Goal: Task Accomplishment & Management: Manage account settings

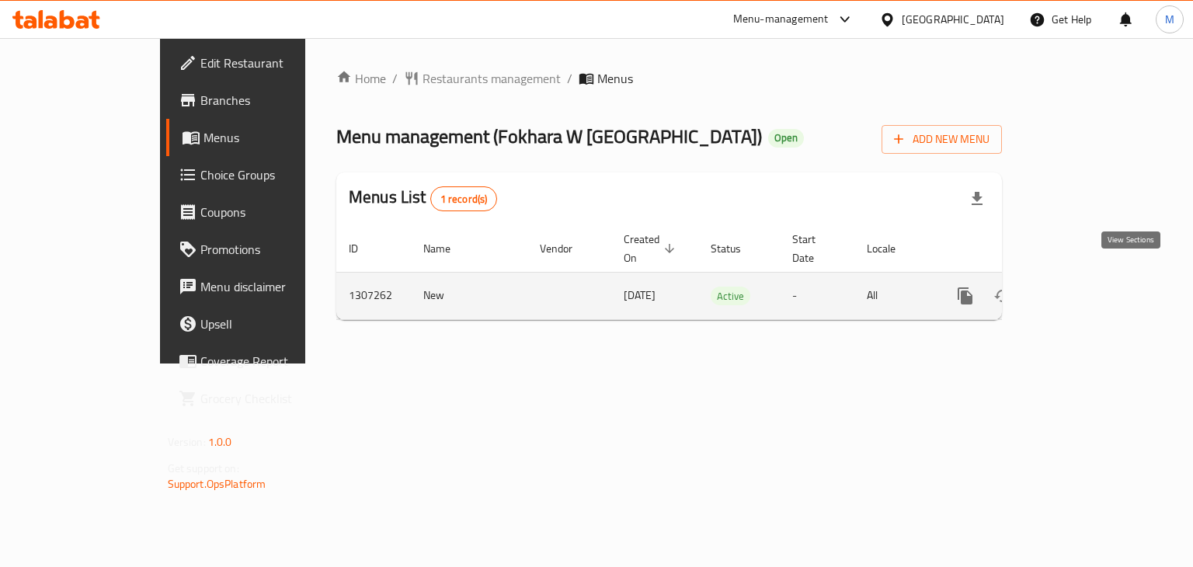
click at [1096, 277] on link "enhanced table" at bounding box center [1076, 295] width 37 height 37
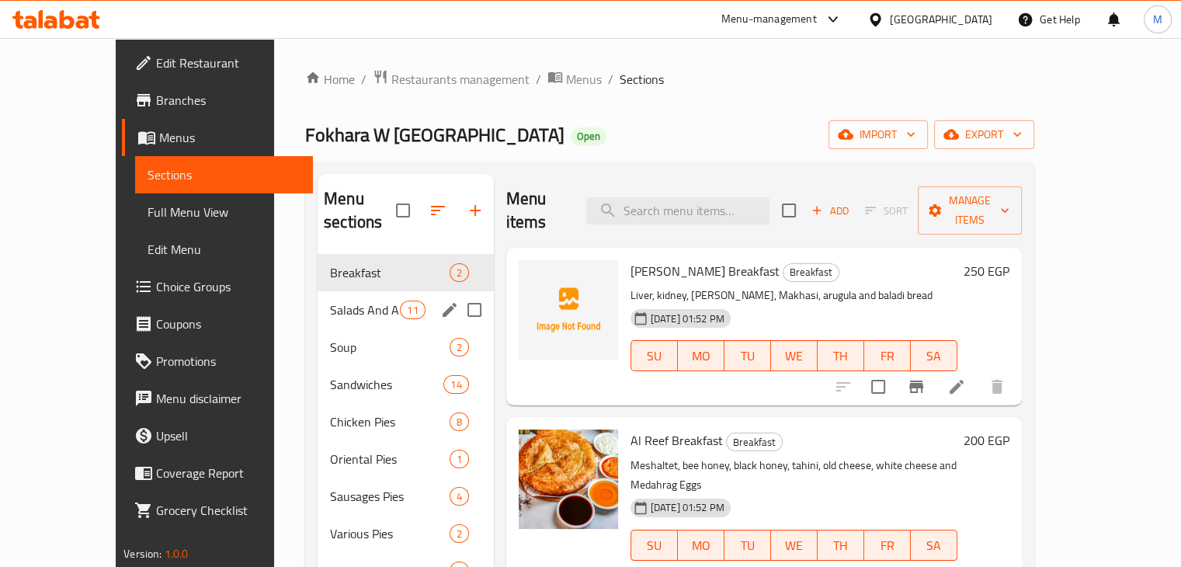
click at [330, 300] on span "Salads And Appetizers" at bounding box center [365, 309] width 70 height 19
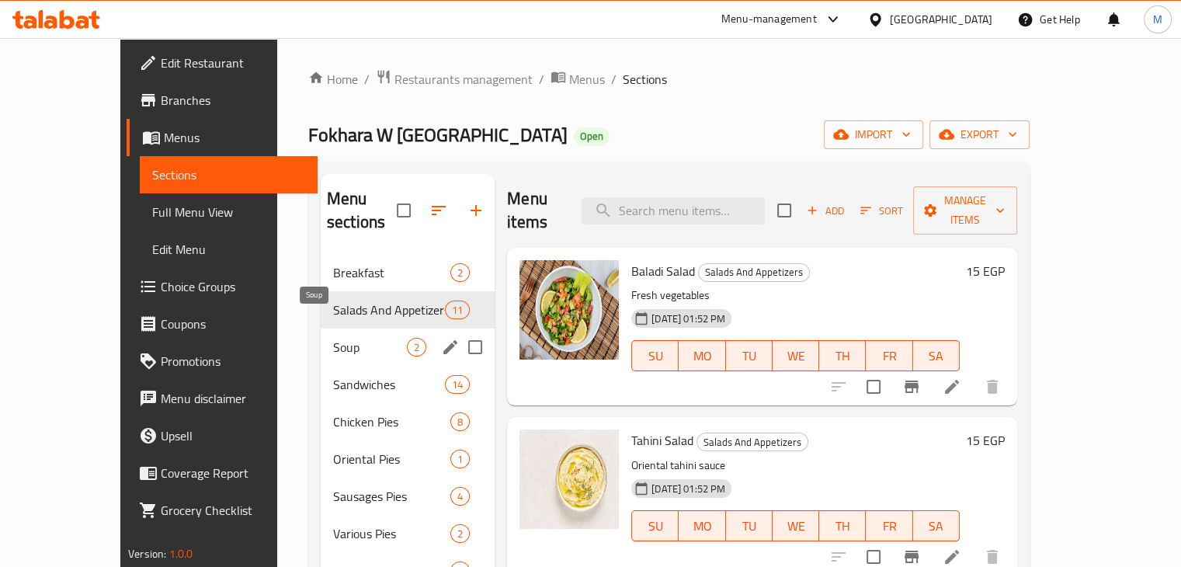
click at [333, 338] on span "Soup" at bounding box center [370, 347] width 74 height 19
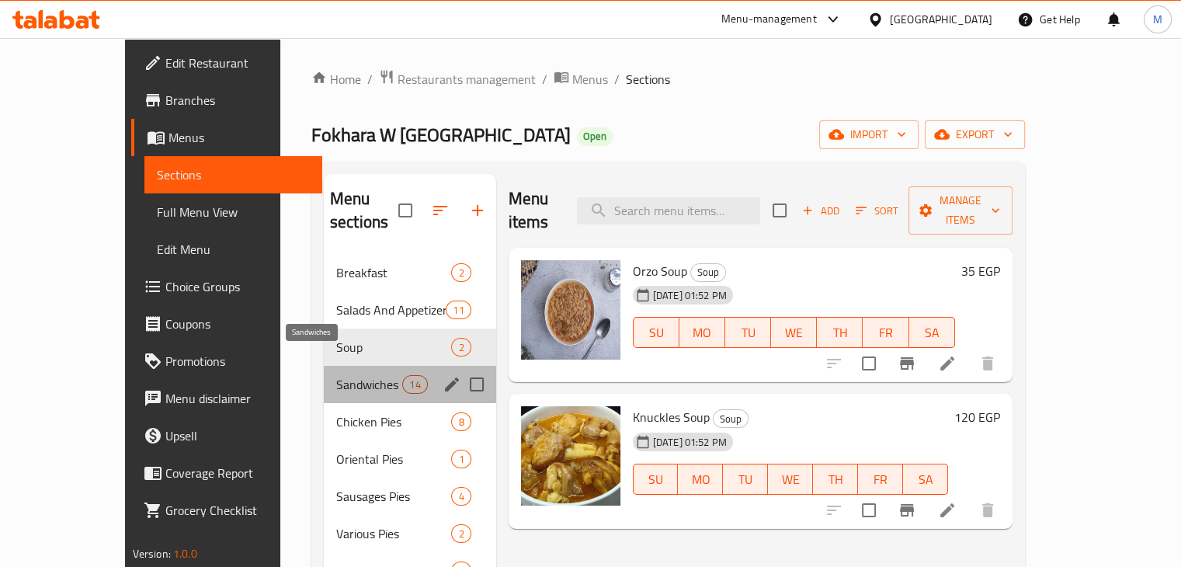
click at [353, 375] on span "Sandwiches" at bounding box center [369, 384] width 66 height 19
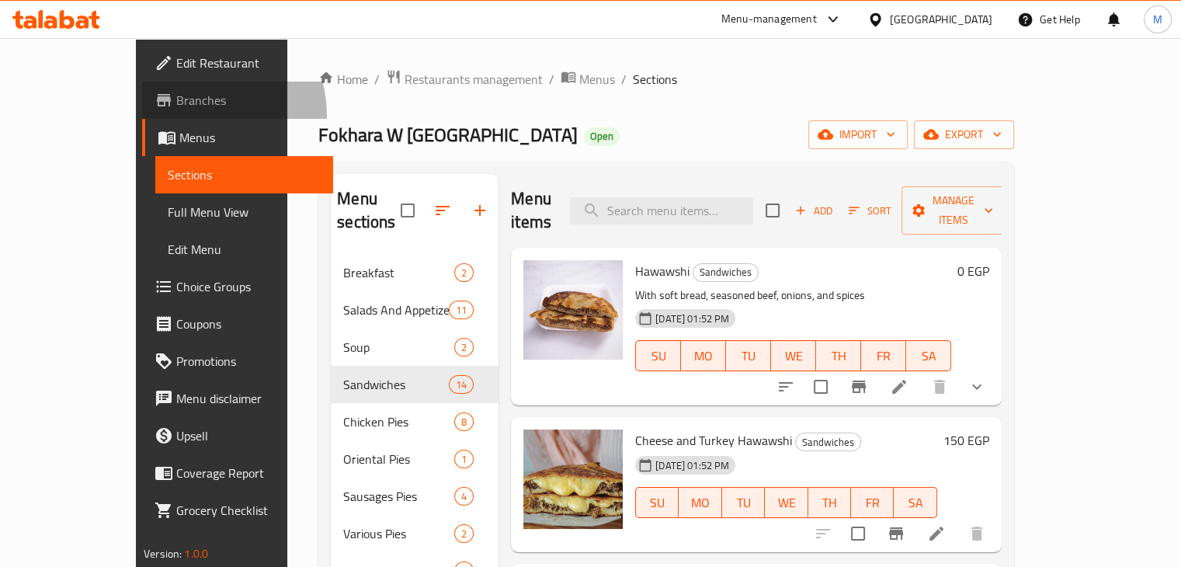
click at [142, 115] on link "Branches" at bounding box center [237, 100] width 191 height 37
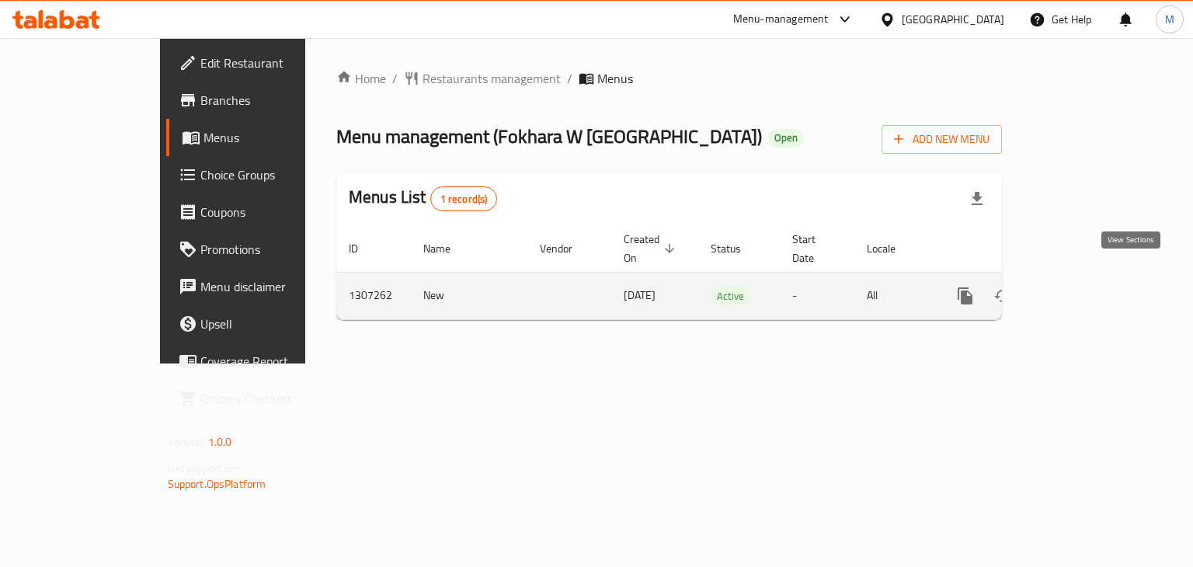
click at [1086, 287] on icon "enhanced table" at bounding box center [1077, 296] width 19 height 19
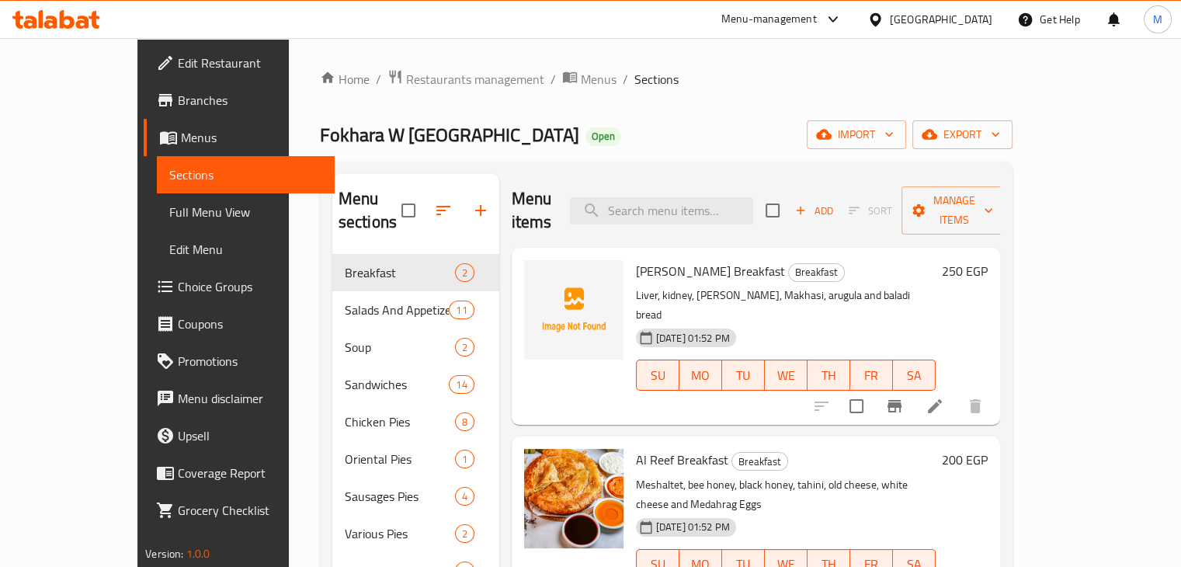
click at [712, 286] on p "Liver, kidney, [PERSON_NAME], Makhasi, arugula and baladi bread" at bounding box center [786, 305] width 300 height 39
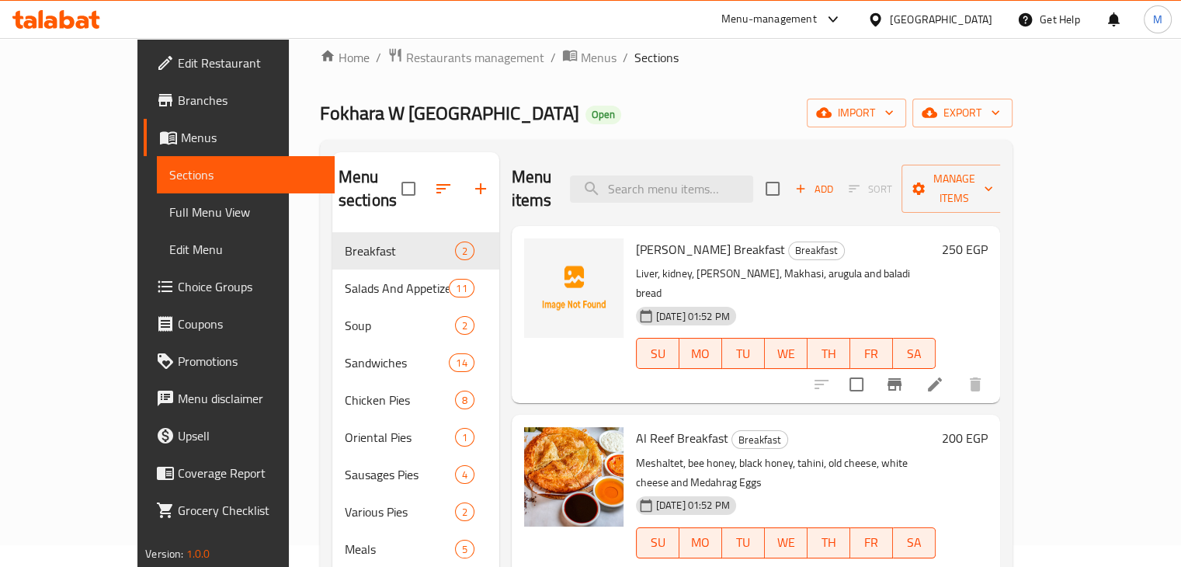
scroll to position [16, 0]
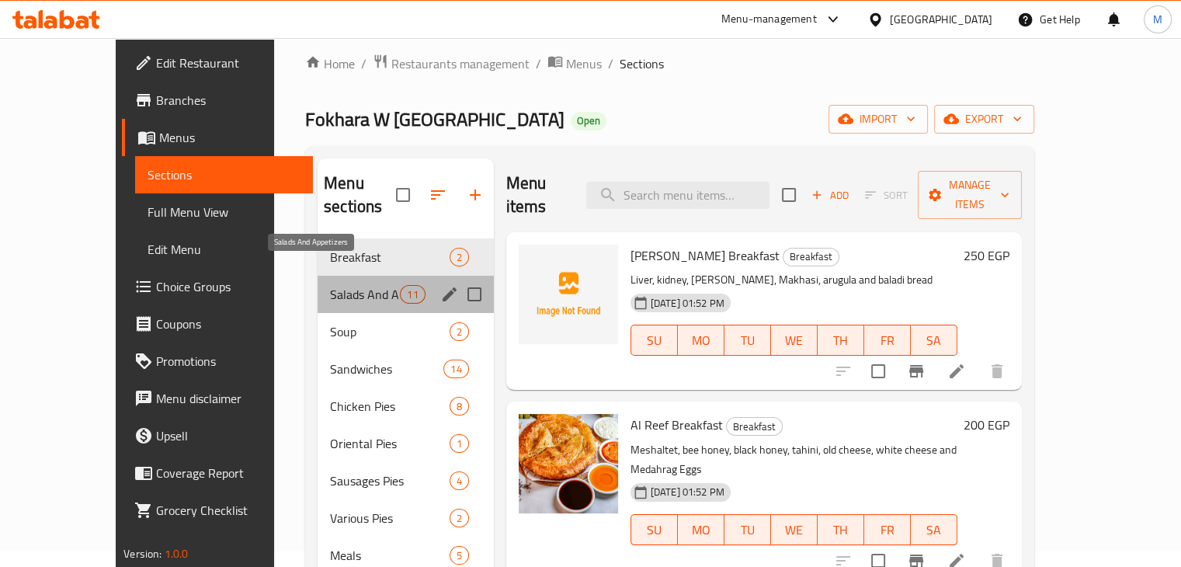
click at [330, 285] on span "Salads And Appetizers" at bounding box center [365, 294] width 70 height 19
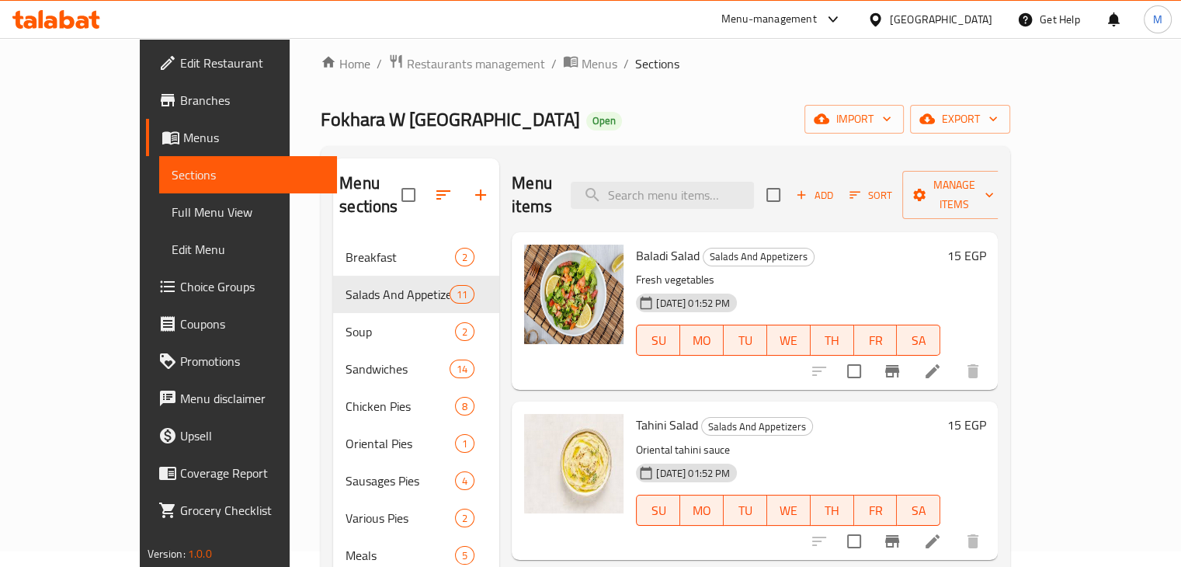
click at [662, 440] on p "Oriental tahini sauce" at bounding box center [788, 449] width 304 height 19
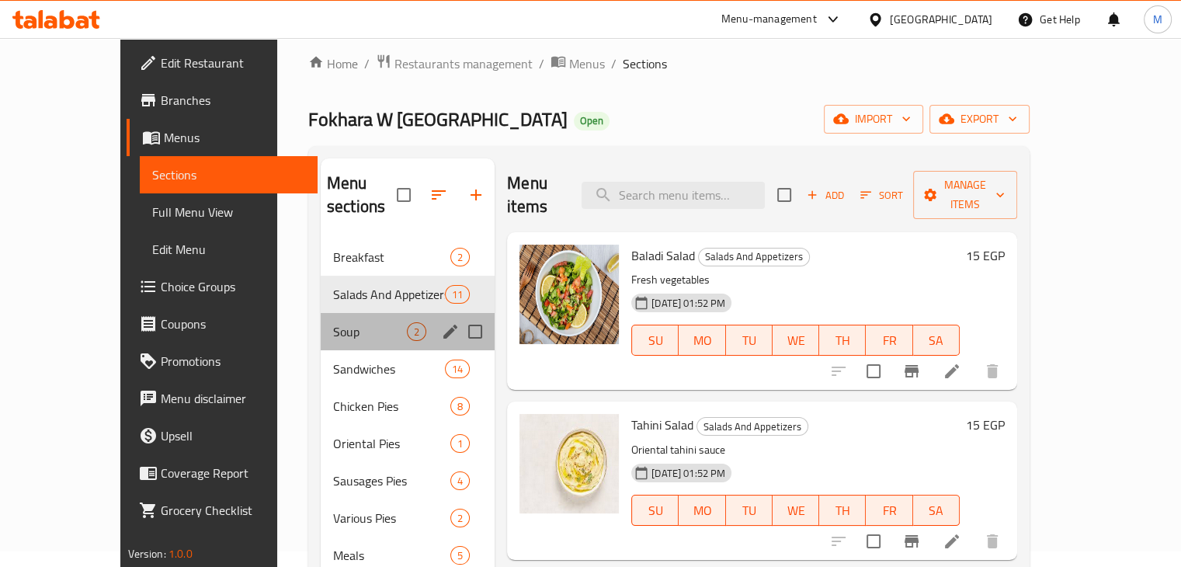
click at [321, 313] on div "Soup 2" at bounding box center [408, 331] width 174 height 37
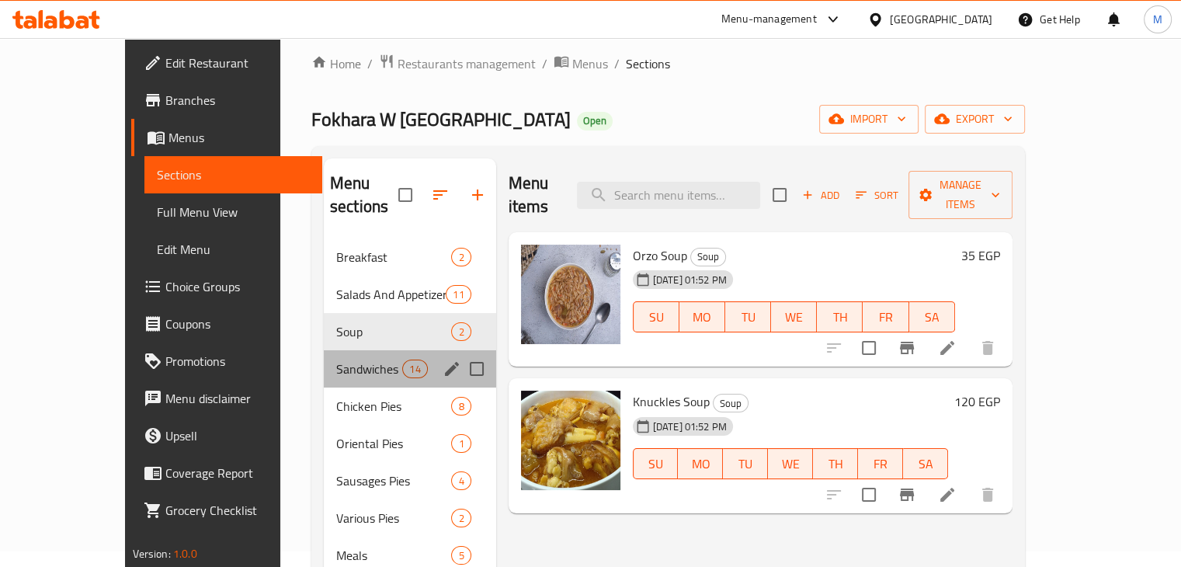
click at [339, 350] on div "Sandwiches 14" at bounding box center [410, 368] width 172 height 37
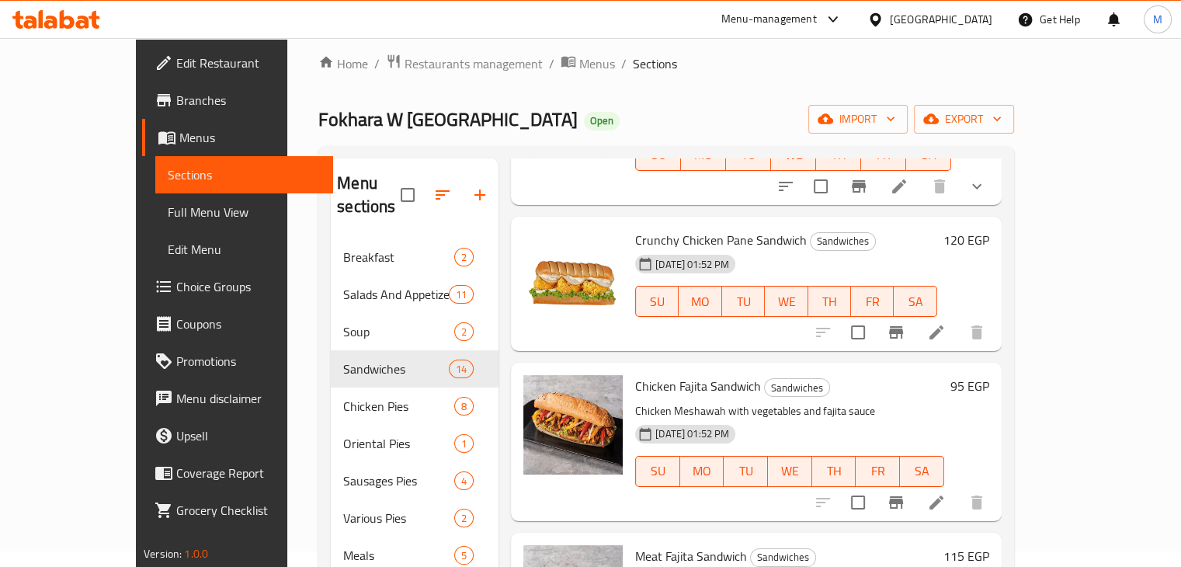
scroll to position [310, 0]
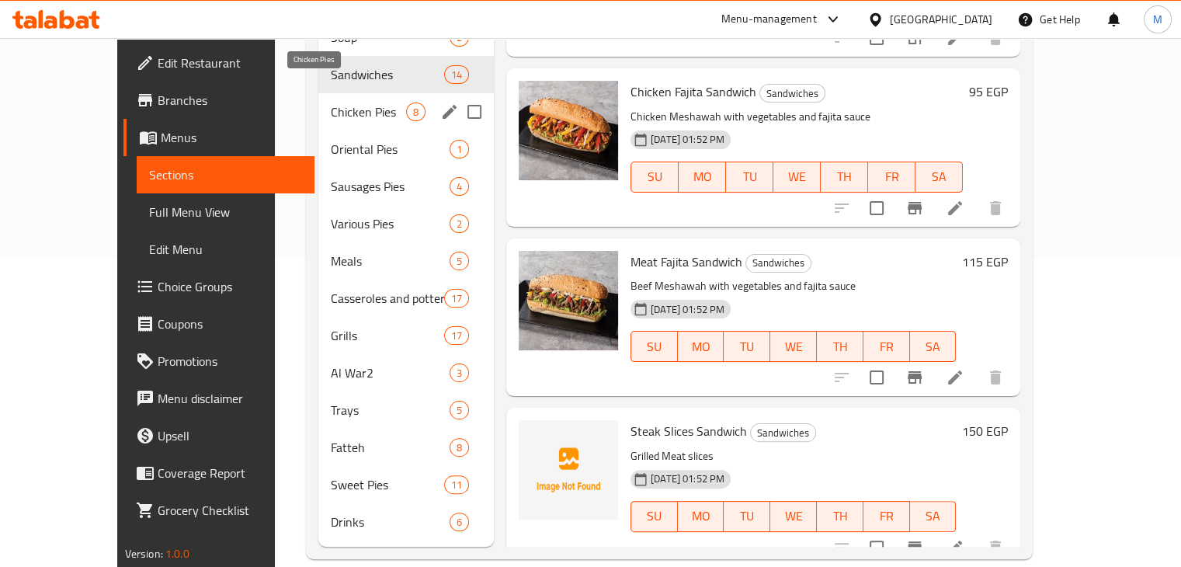
click at [332, 102] on span "Chicken Pies" at bounding box center [368, 111] width 75 height 19
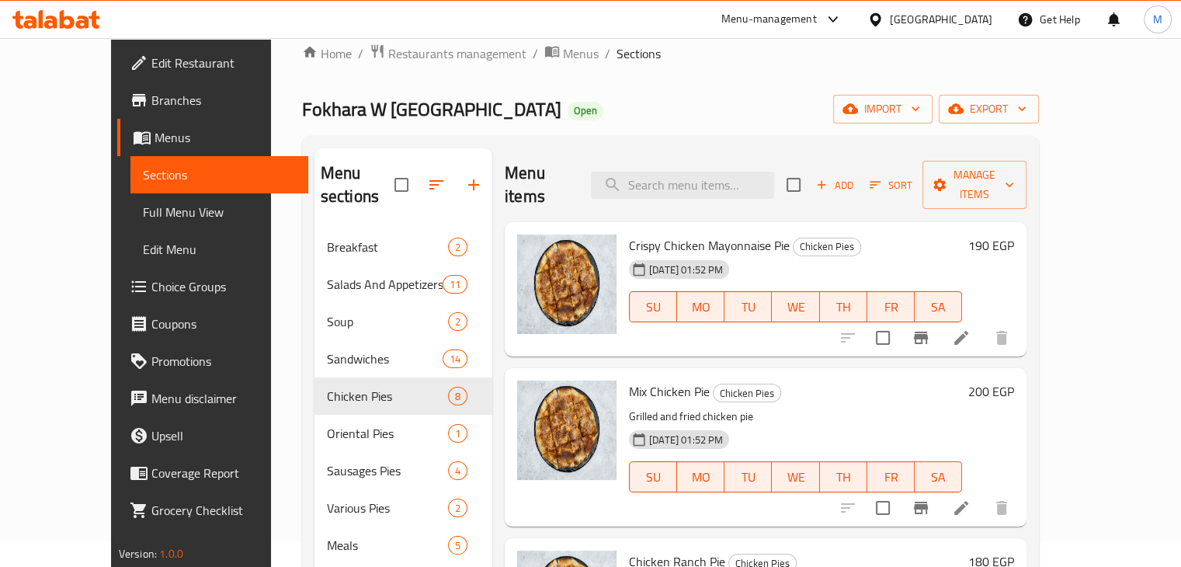
scroll to position [21, 0]
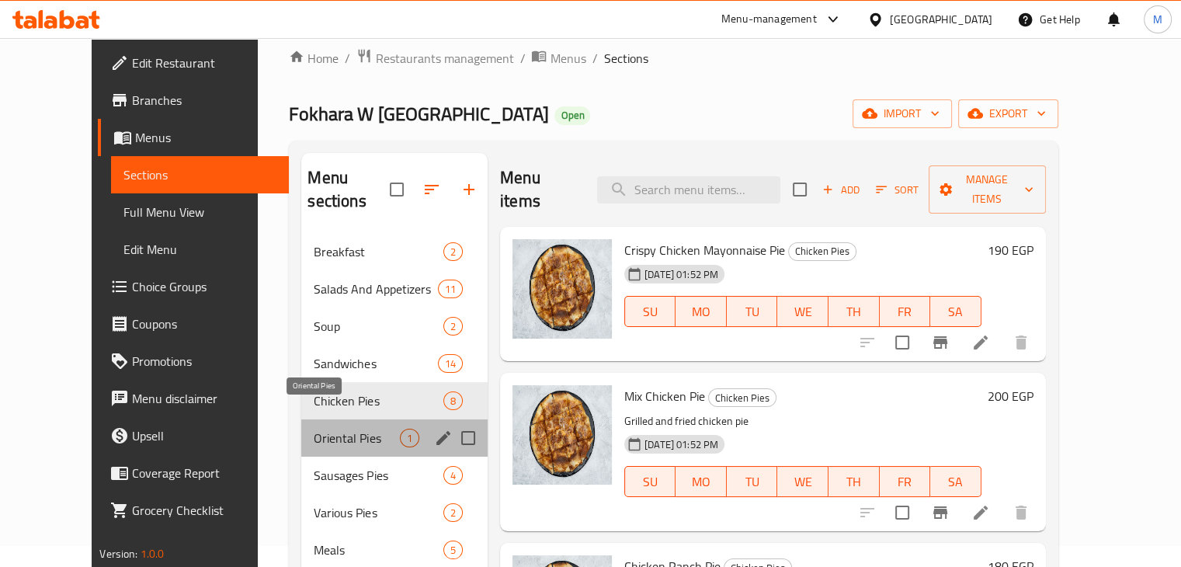
click at [328, 429] on span "Oriental Pies" at bounding box center [356, 438] width 85 height 19
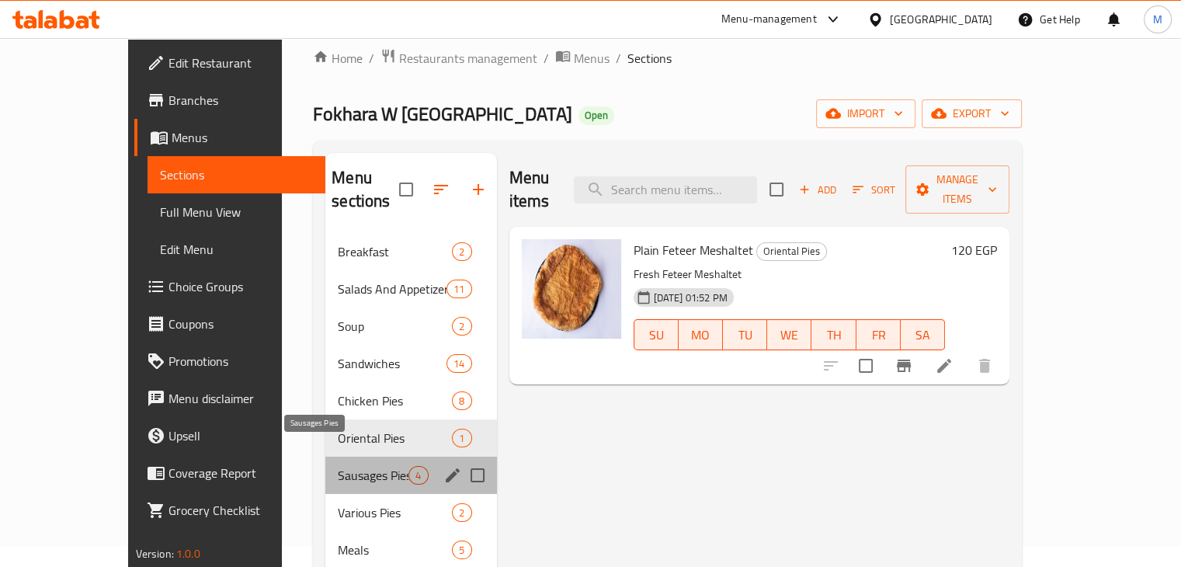
click at [338, 466] on span "Sausages Pies" at bounding box center [373, 475] width 71 height 19
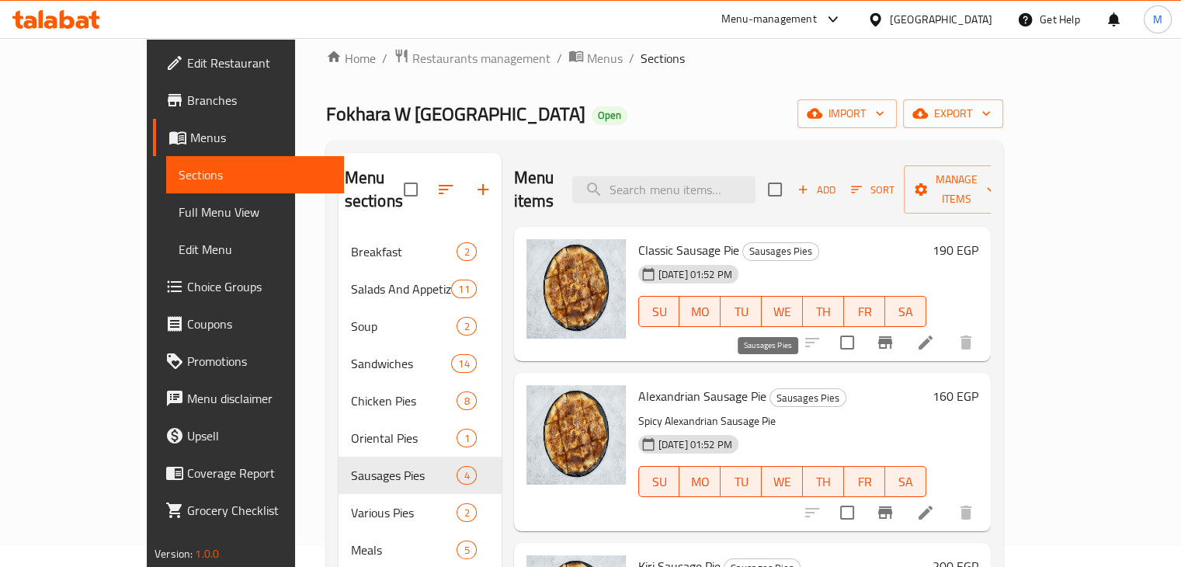
click at [770, 389] on span "Sausages Pies" at bounding box center [807, 398] width 75 height 18
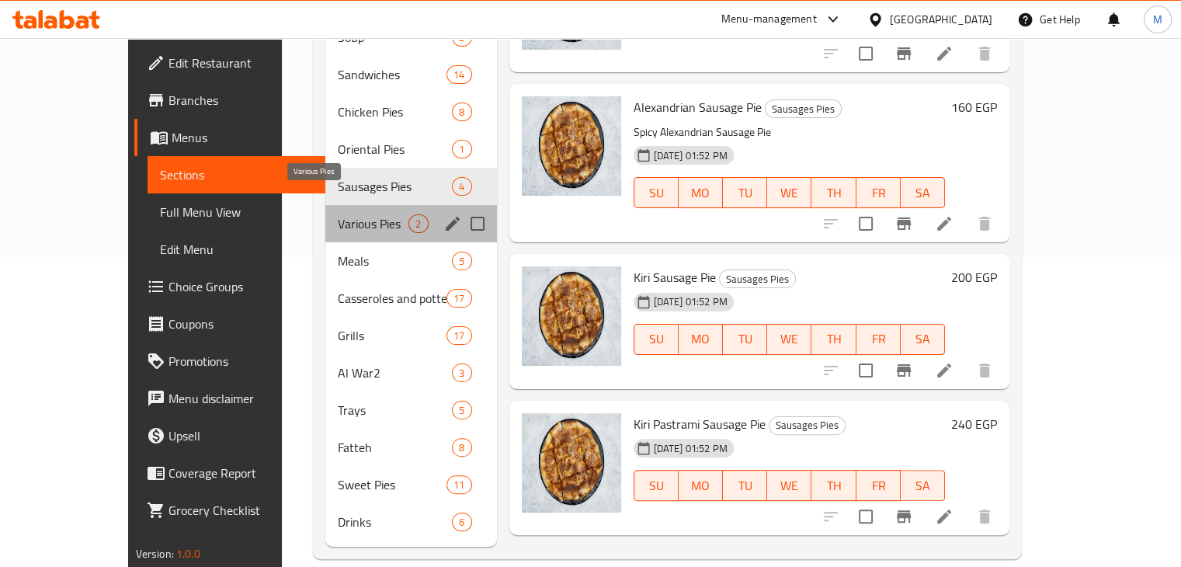
click at [338, 214] on span "Various Pies" at bounding box center [373, 223] width 71 height 19
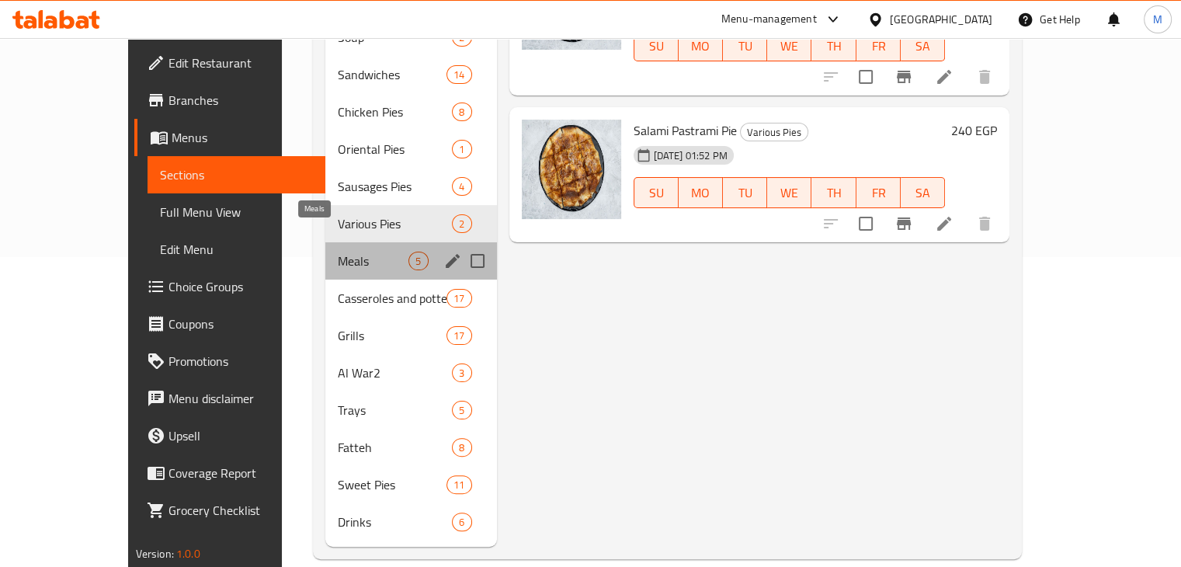
click at [338, 252] on span "Meals" at bounding box center [373, 261] width 71 height 19
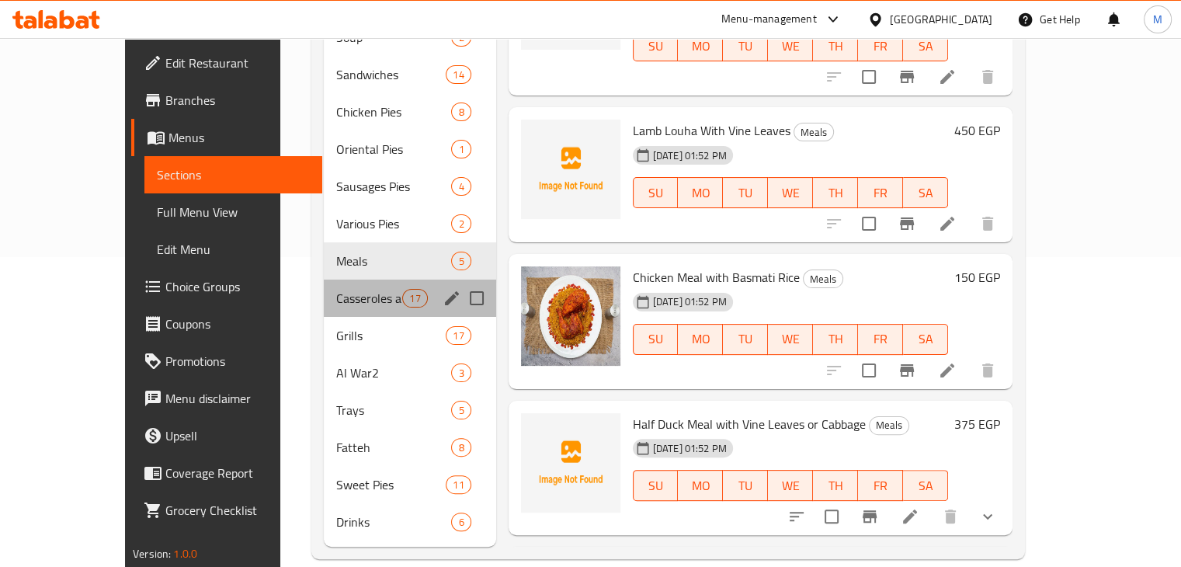
click at [324, 280] on div "Casseroles and pottery 17" at bounding box center [410, 298] width 172 height 37
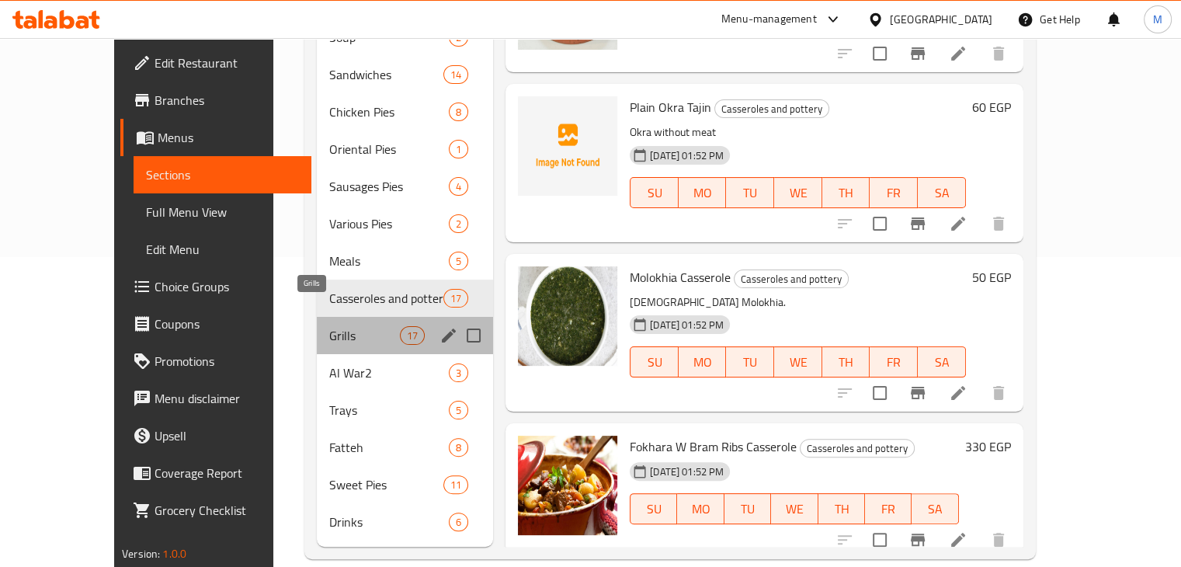
click at [329, 326] on span "Grills" at bounding box center [364, 335] width 71 height 19
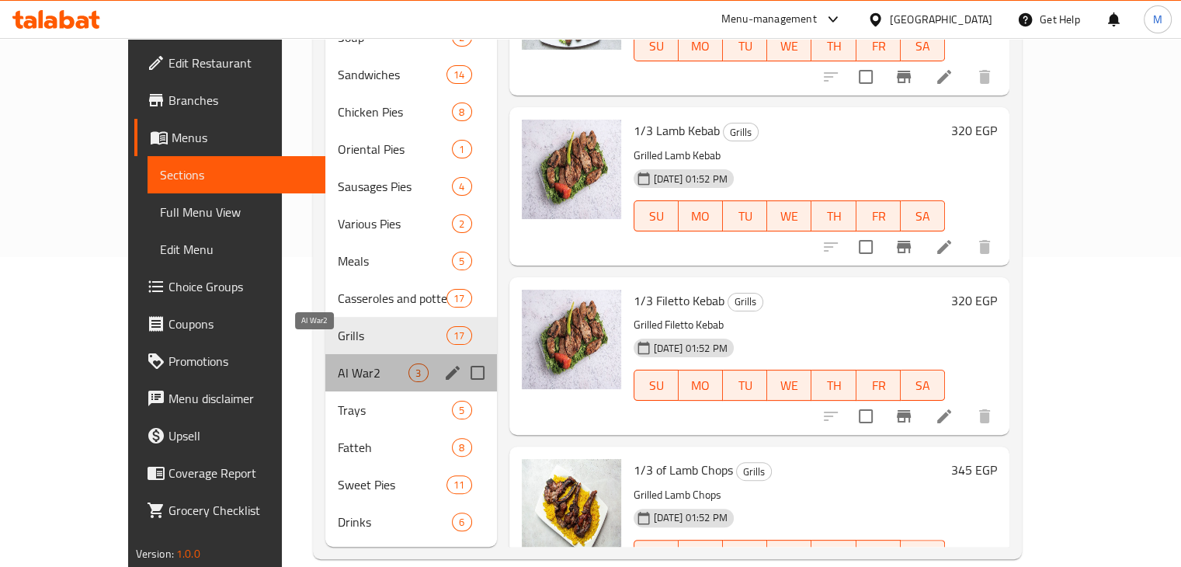
click at [338, 363] on span "Al War2" at bounding box center [373, 372] width 71 height 19
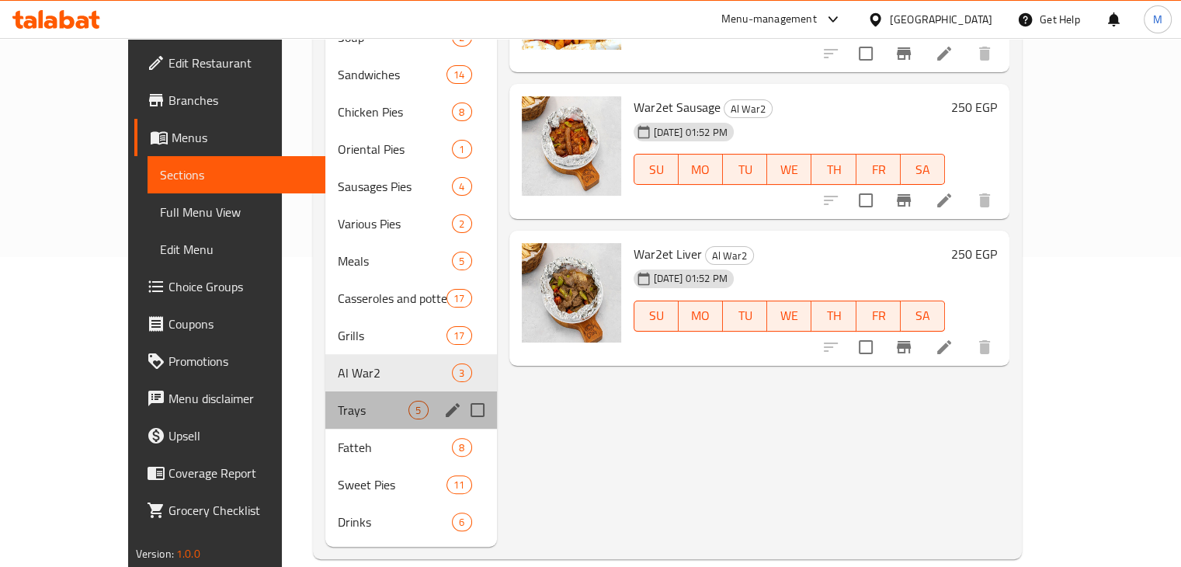
click at [325, 401] on div "Trays 5" at bounding box center [410, 409] width 171 height 37
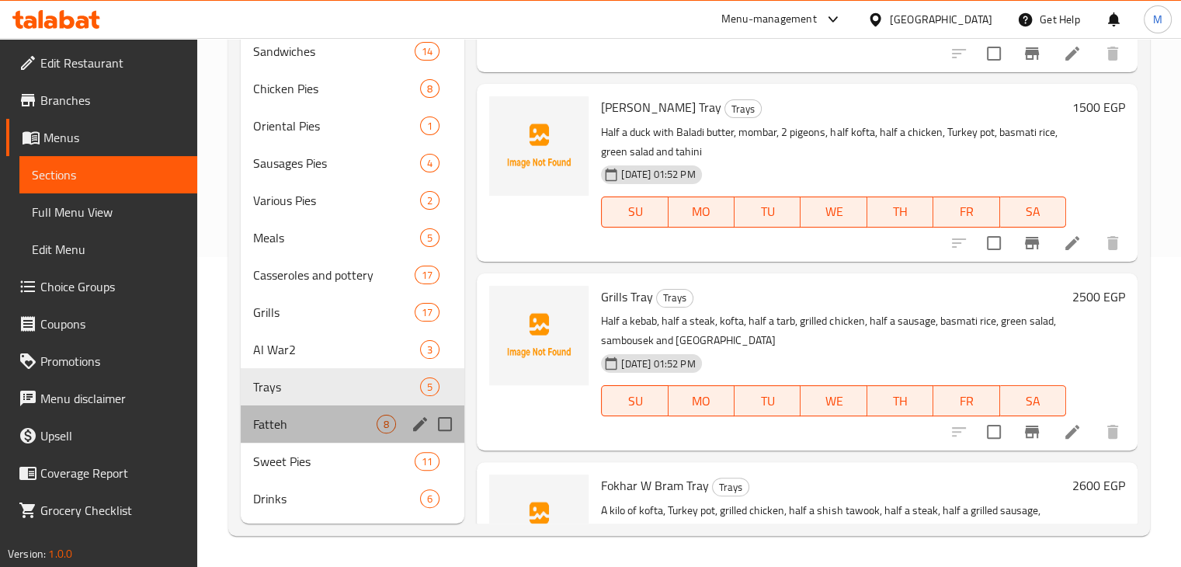
click at [348, 435] on div "Fatteh 8" at bounding box center [353, 423] width 224 height 37
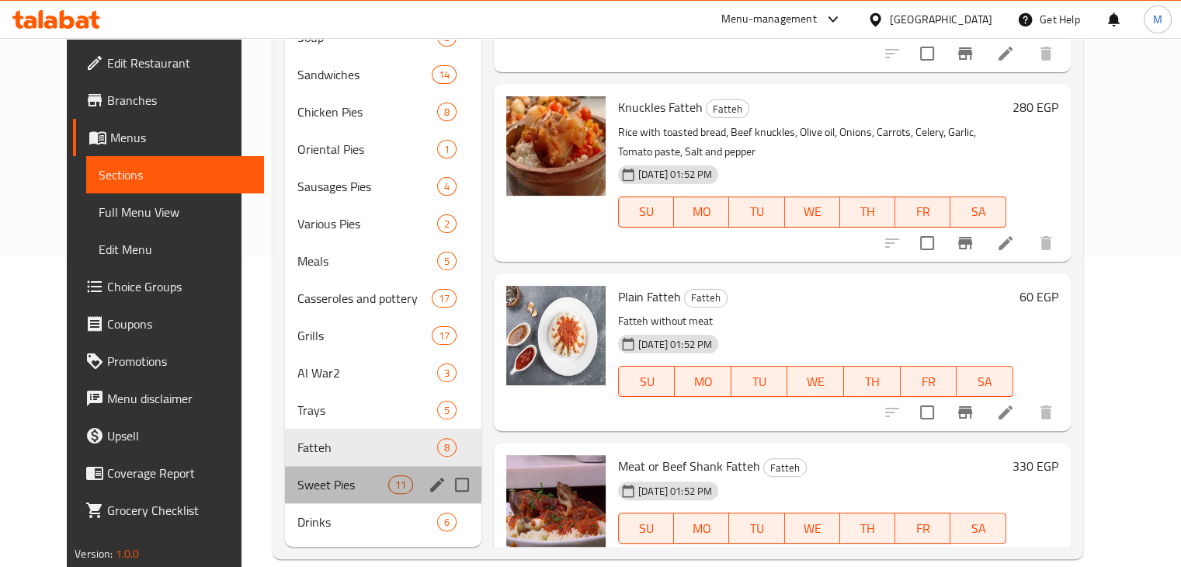
click at [350, 473] on div "Sweet Pies 11" at bounding box center [383, 484] width 196 height 37
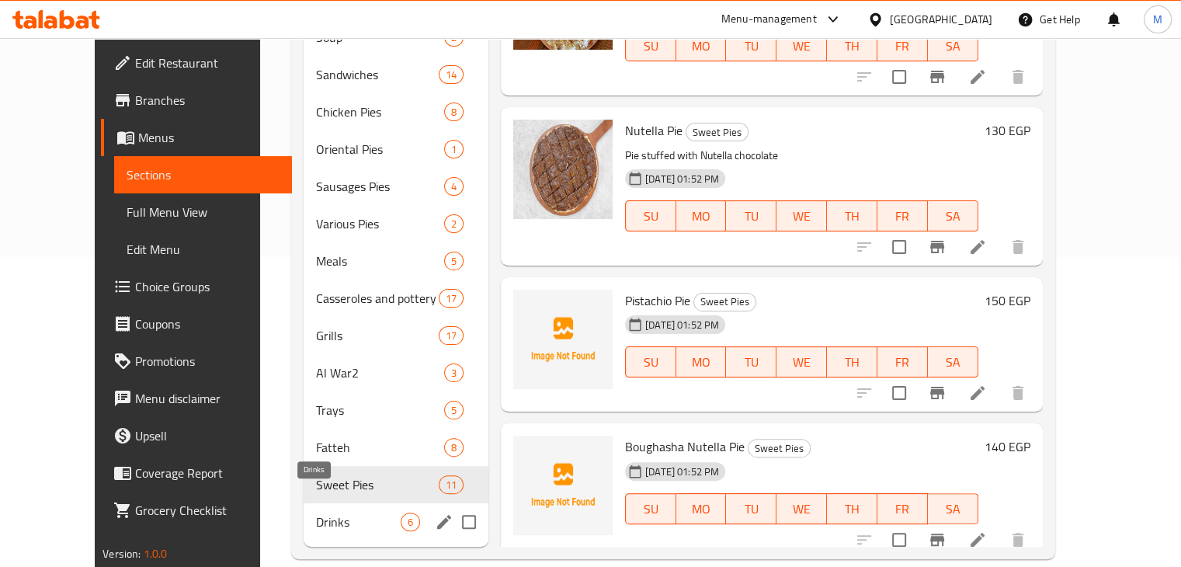
click at [335, 512] on span "Drinks" at bounding box center [358, 521] width 85 height 19
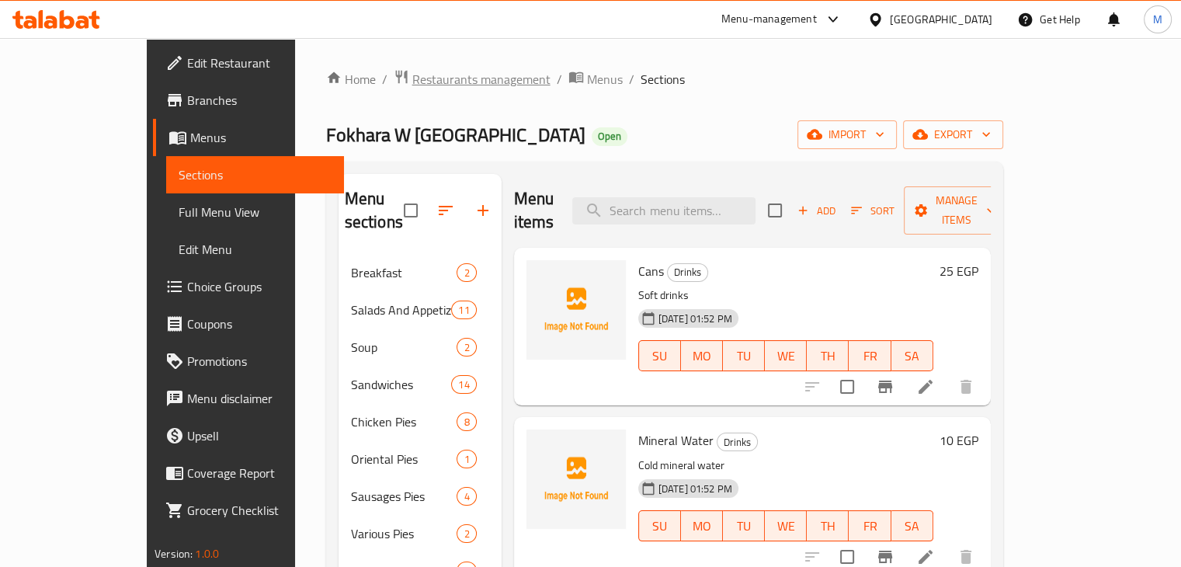
click at [412, 79] on span "Restaurants management" at bounding box center [481, 79] width 138 height 19
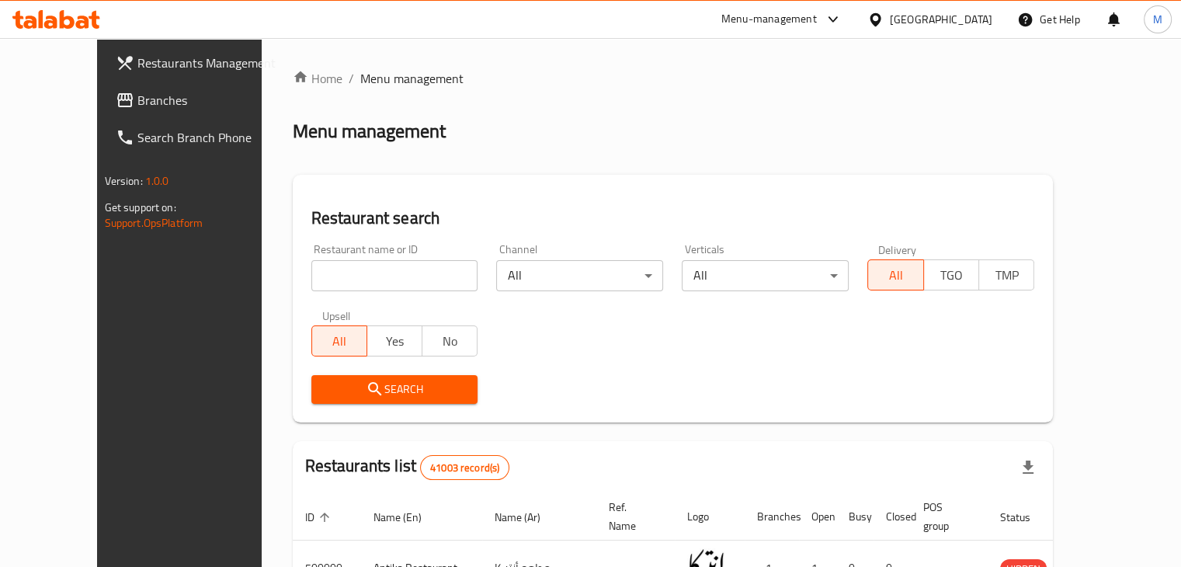
click at [318, 273] on input "search" at bounding box center [394, 275] width 167 height 31
type input "bakery house"
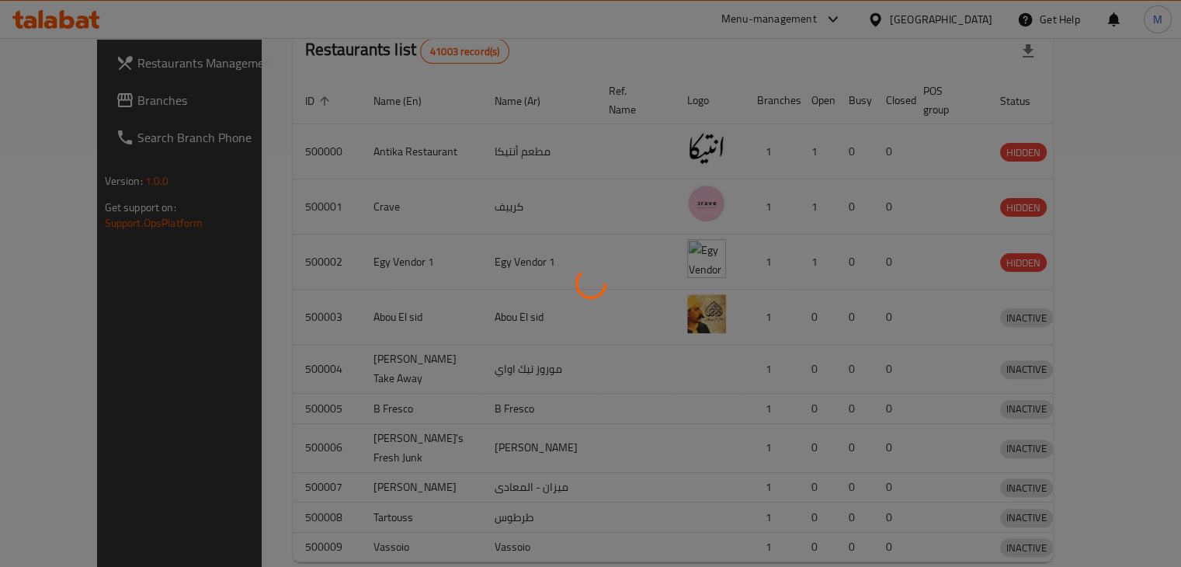
scroll to position [603, 0]
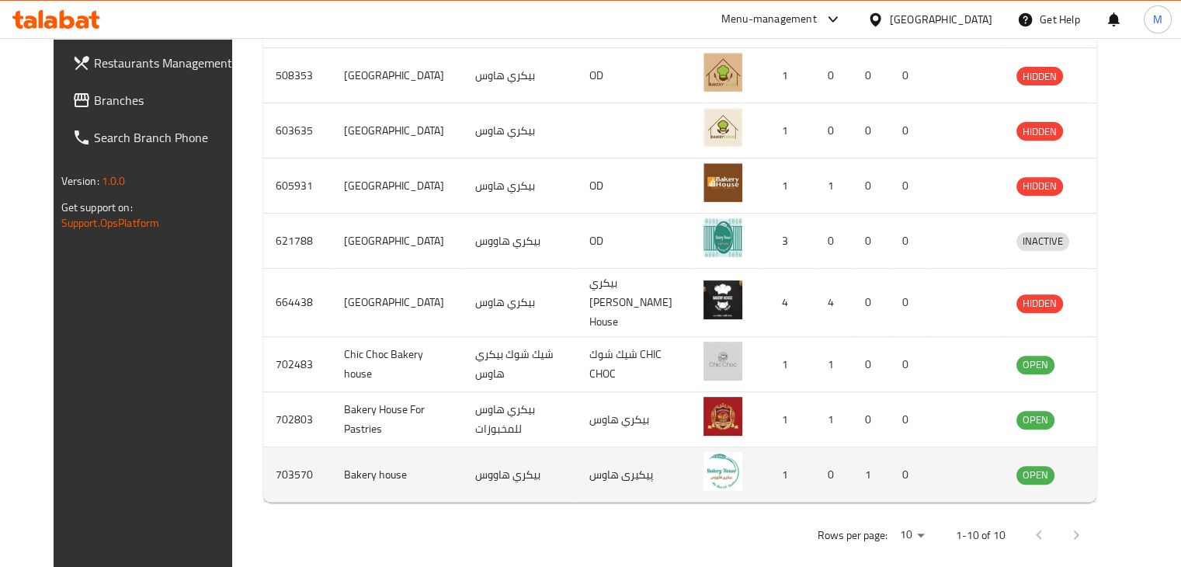
click at [1113, 465] on icon "enhanced table" at bounding box center [1109, 474] width 19 height 19
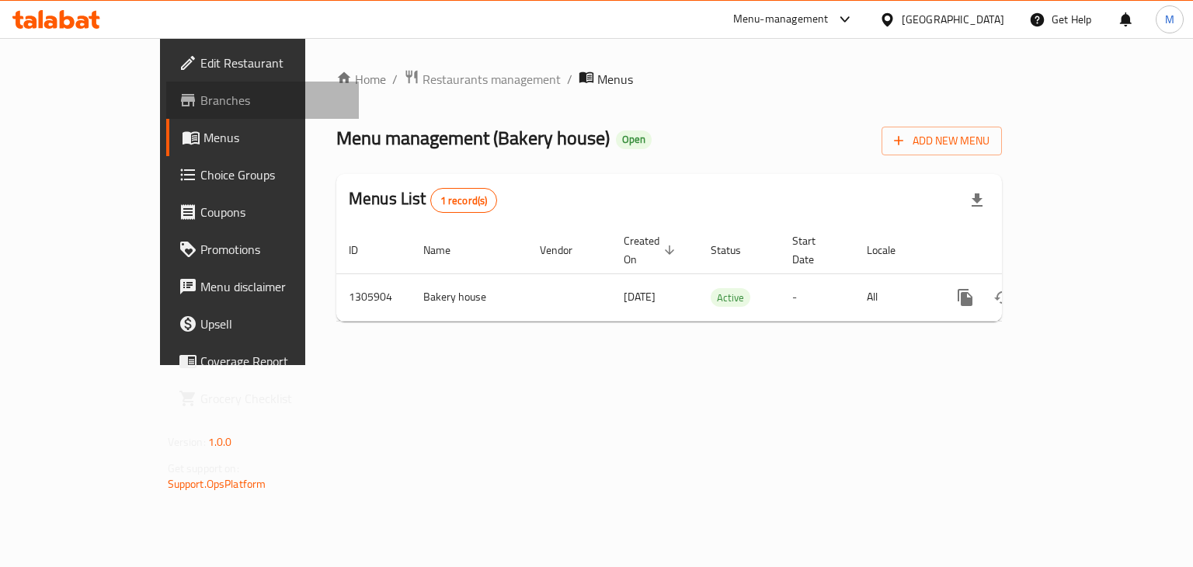
click at [200, 96] on span "Branches" at bounding box center [273, 100] width 147 height 19
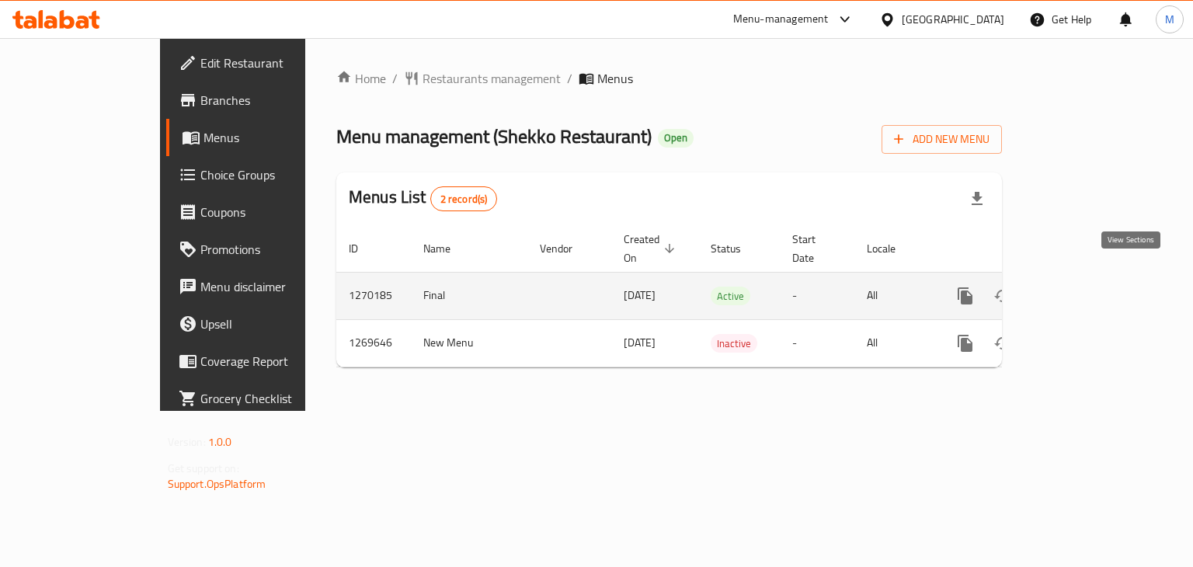
click at [1084, 289] on icon "enhanced table" at bounding box center [1077, 296] width 14 height 14
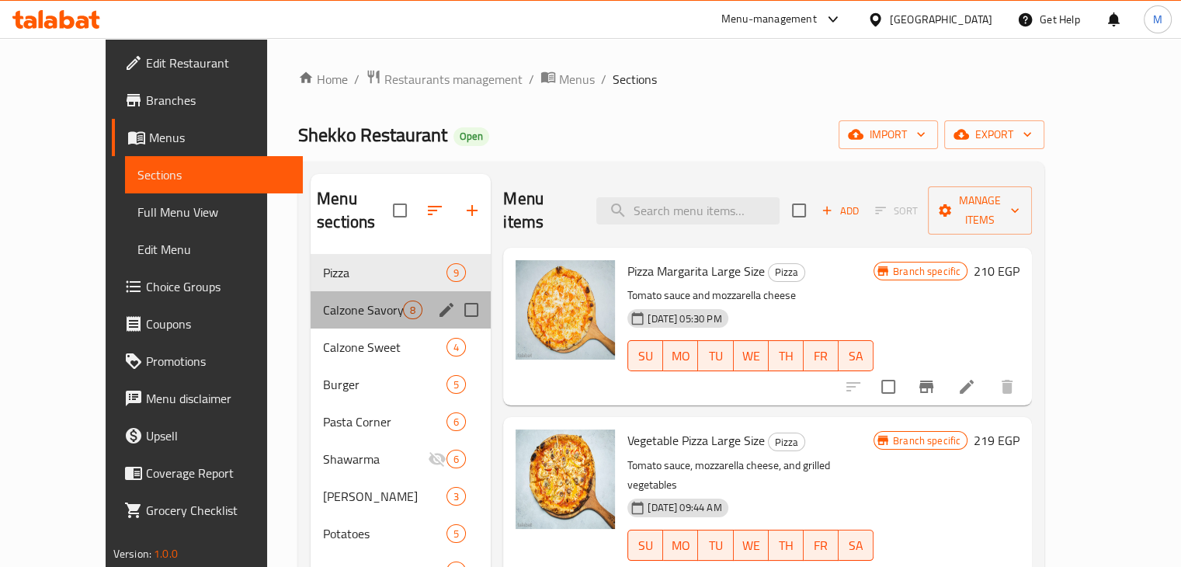
click at [359, 299] on div "Calzone Savory 8" at bounding box center [401, 309] width 180 height 37
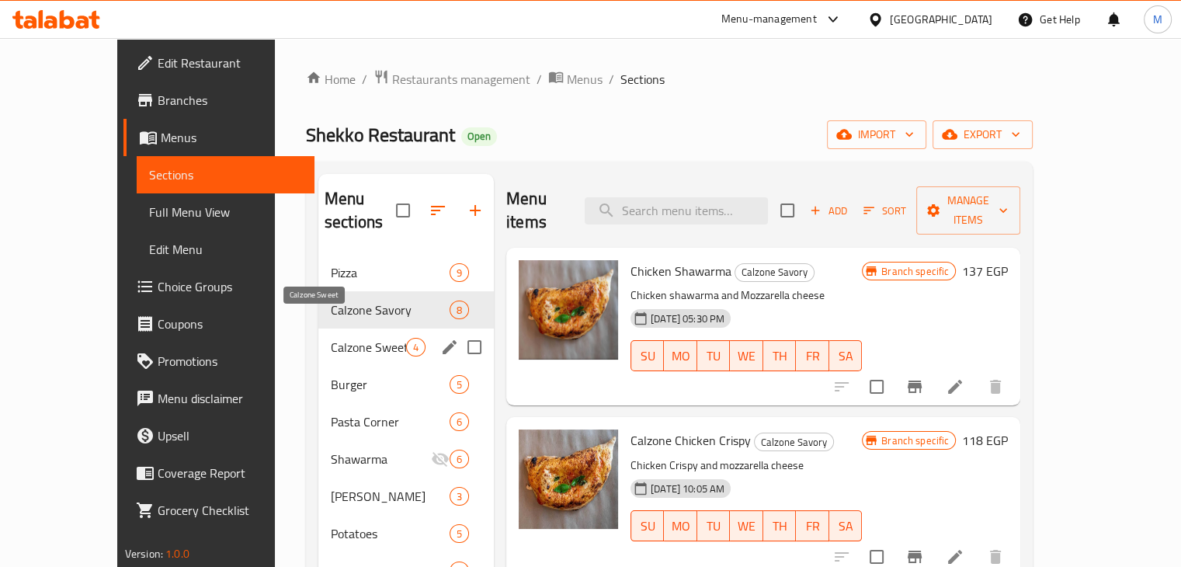
click at [331, 338] on span "Calzone Sweet" at bounding box center [368, 347] width 75 height 19
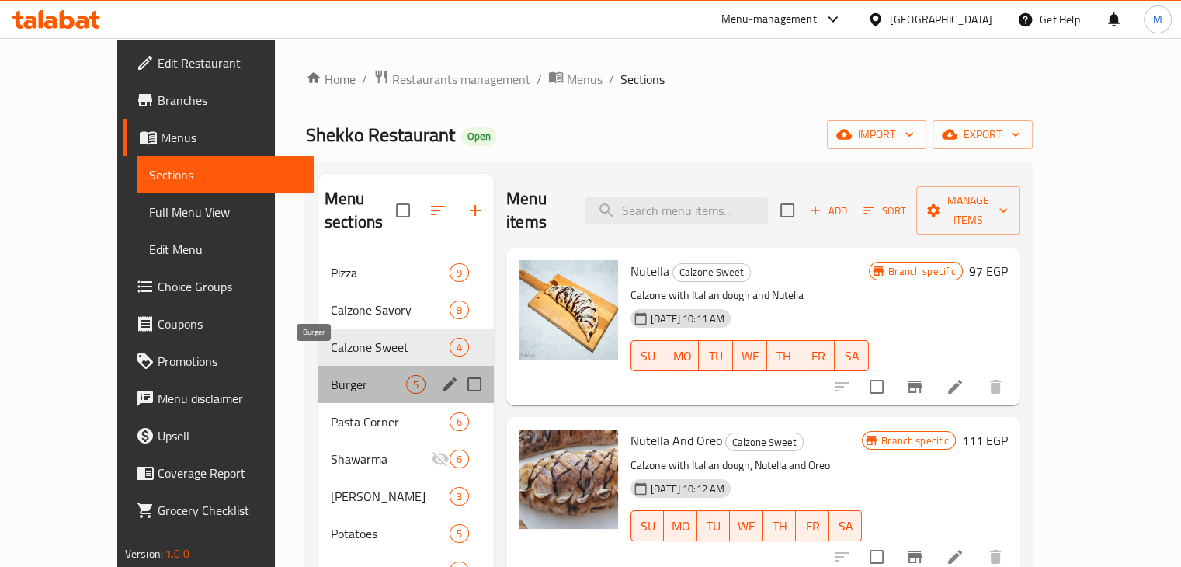
click at [331, 375] on span "Burger" at bounding box center [368, 384] width 75 height 19
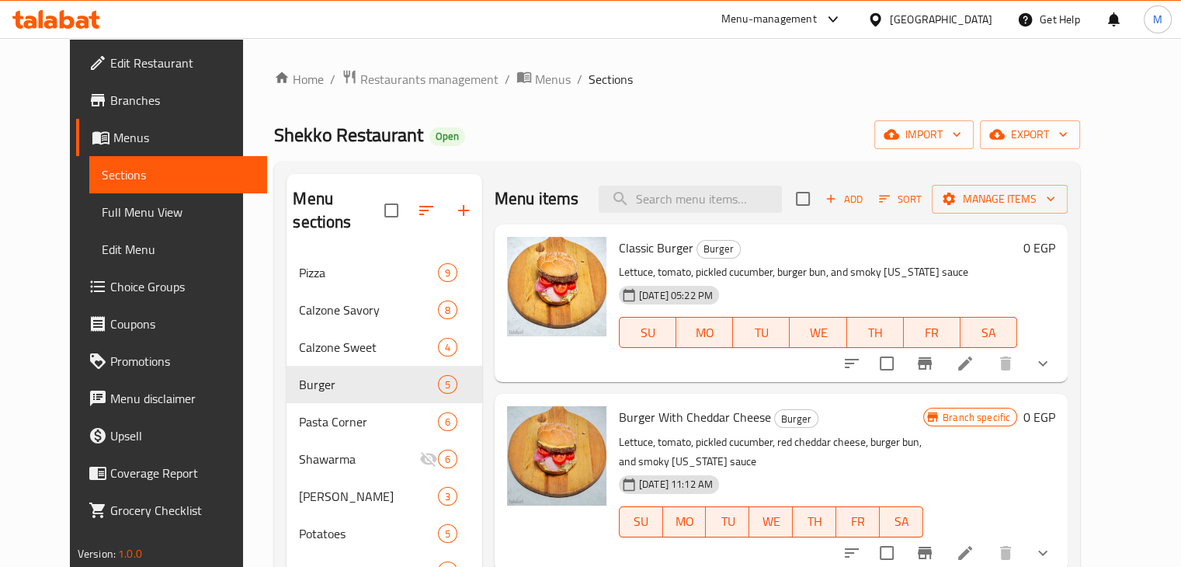
click at [110, 96] on span "Branches" at bounding box center [182, 100] width 144 height 19
